Goal: Navigation & Orientation: Find specific page/section

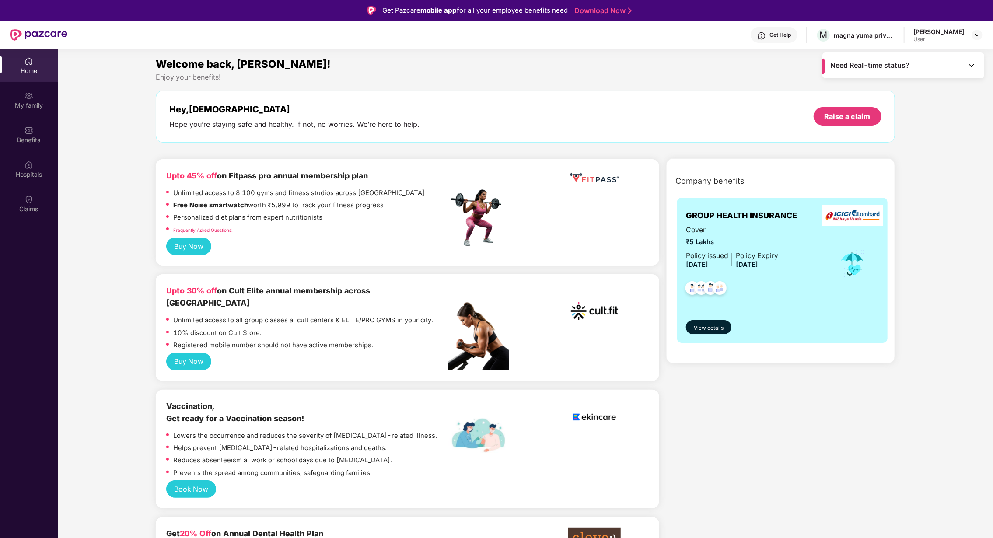
click at [33, 64] on img at bounding box center [28, 61] width 9 height 9
click at [30, 108] on div "My family" at bounding box center [29, 105] width 58 height 9
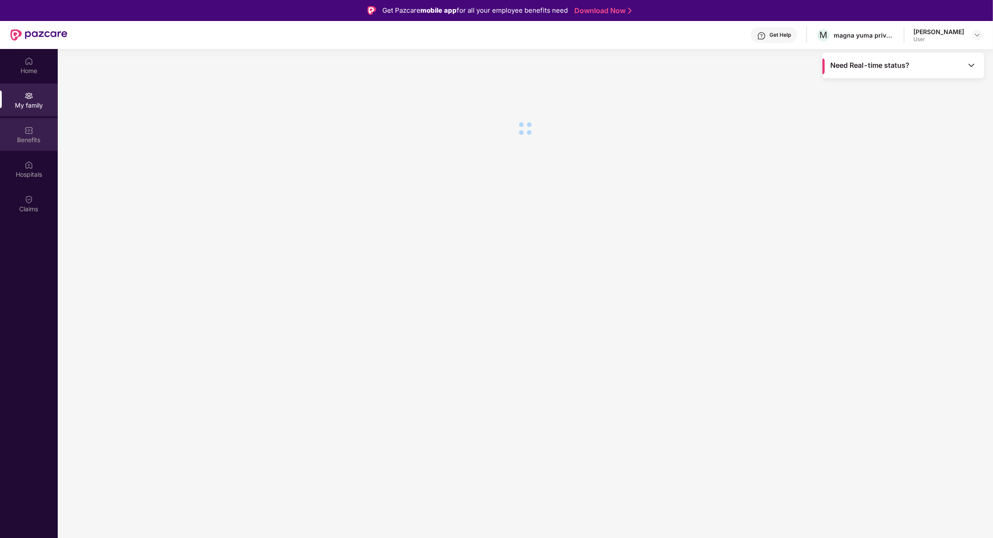
click at [35, 136] on div "Benefits" at bounding box center [29, 140] width 58 height 9
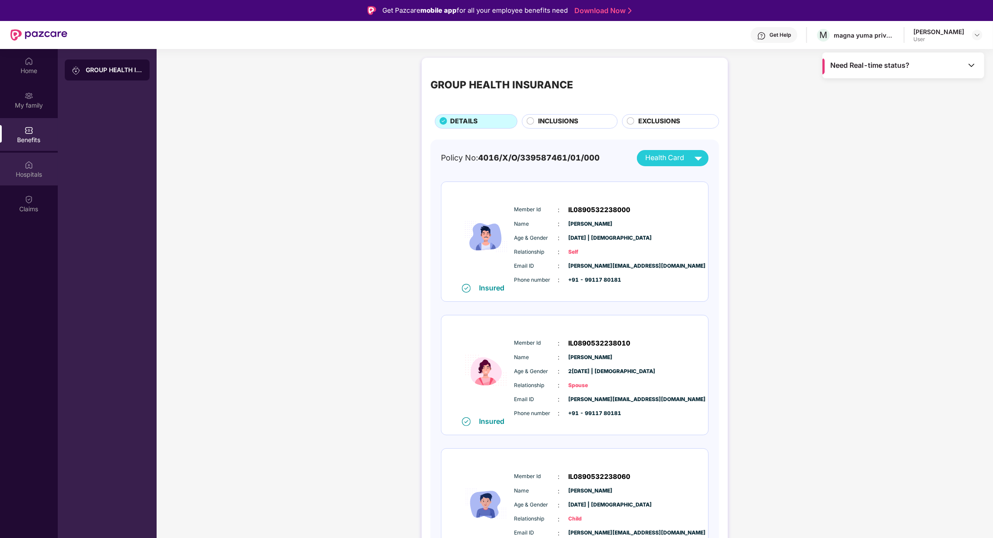
click at [35, 167] on div "Hospitals" at bounding box center [29, 169] width 58 height 33
